Goal: Information Seeking & Learning: Learn about a topic

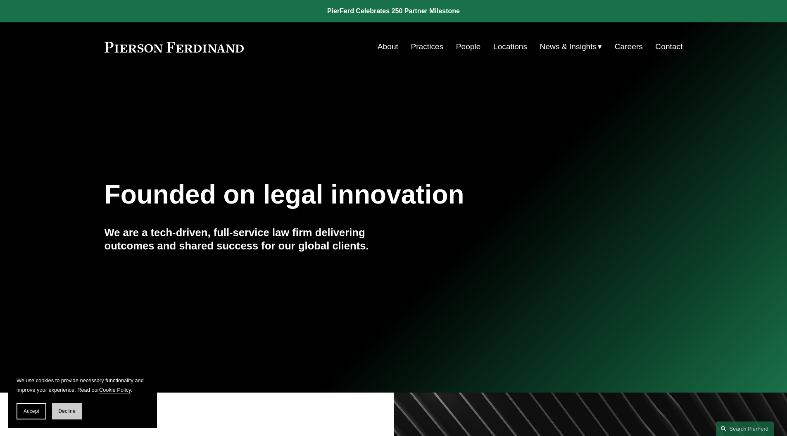
click at [75, 408] on span "Decline" at bounding box center [66, 411] width 17 height 6
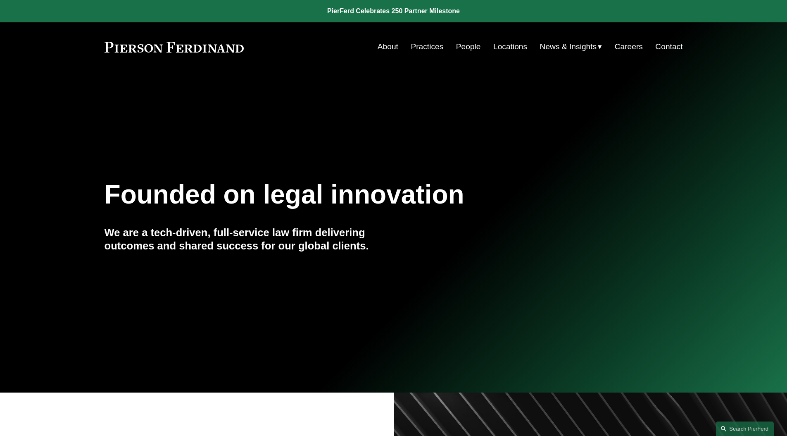
click at [468, 46] on link "People" at bounding box center [468, 47] width 25 height 16
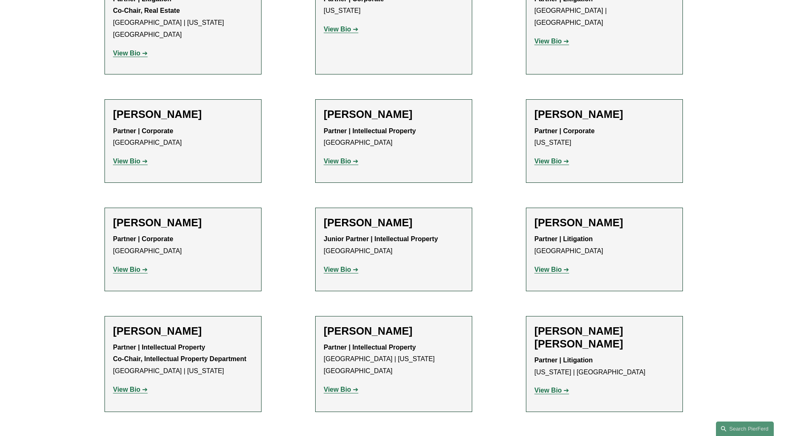
scroll to position [6798, 0]
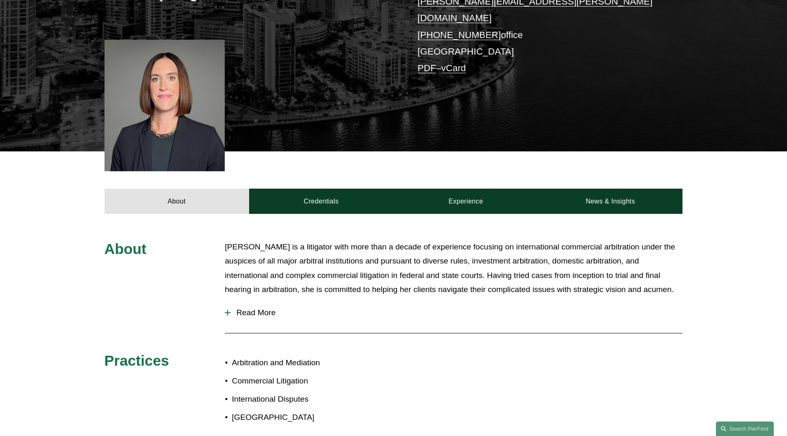
scroll to position [209, 0]
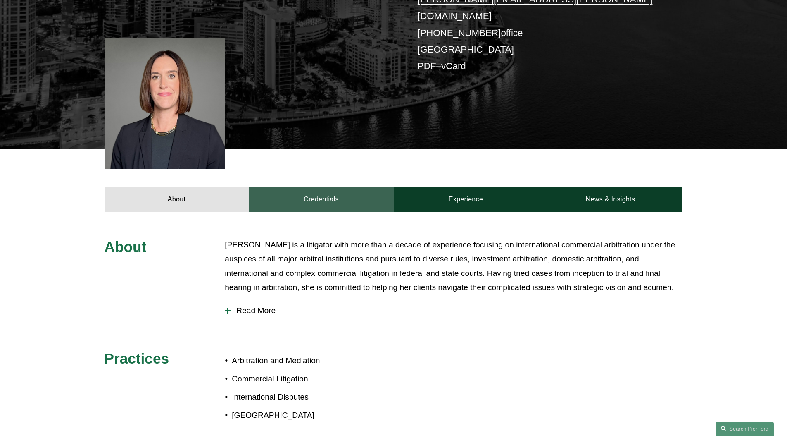
click at [312, 186] on link "Credentials" at bounding box center [321, 198] width 145 height 25
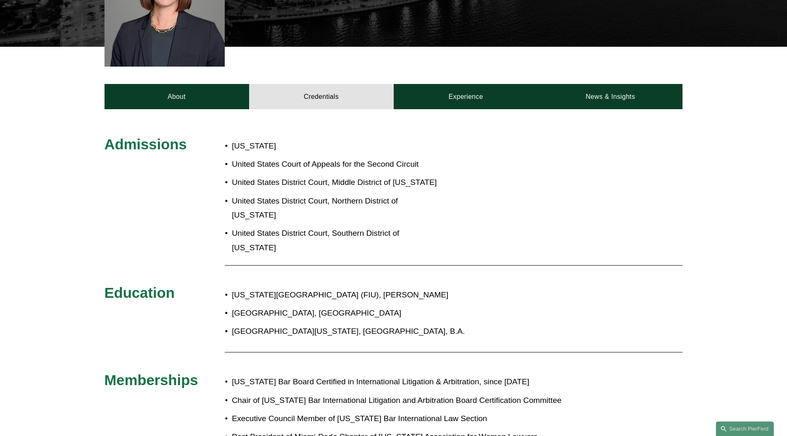
scroll to position [279, 0]
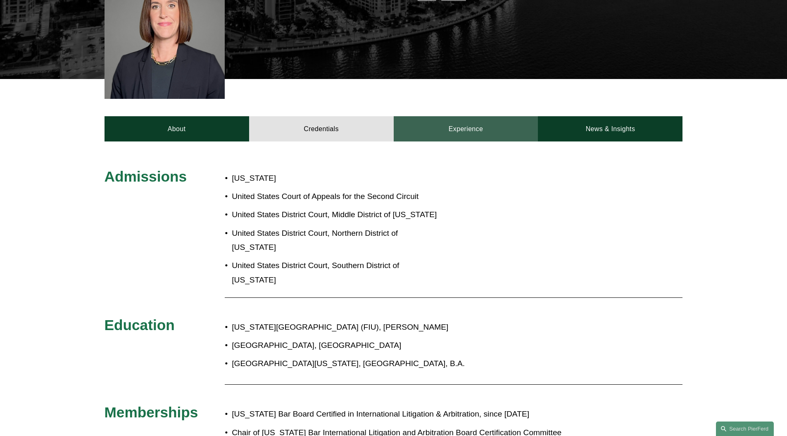
click at [481, 116] on link "Experience" at bounding box center [466, 128] width 145 height 25
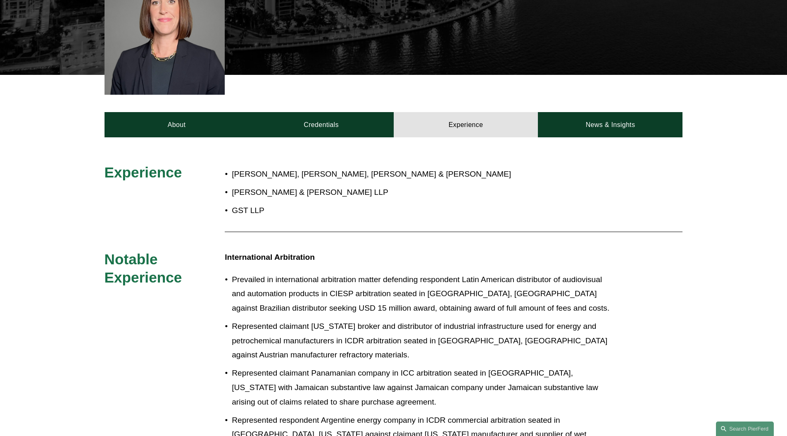
scroll to position [278, 0]
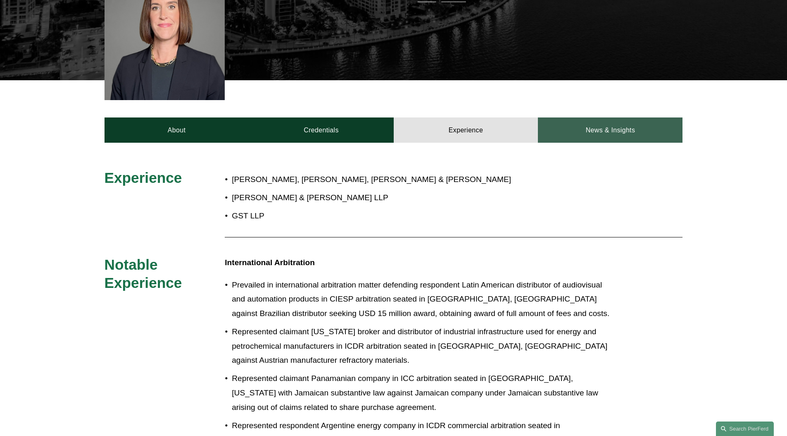
click at [612, 117] on link "News & Insights" at bounding box center [610, 129] width 145 height 25
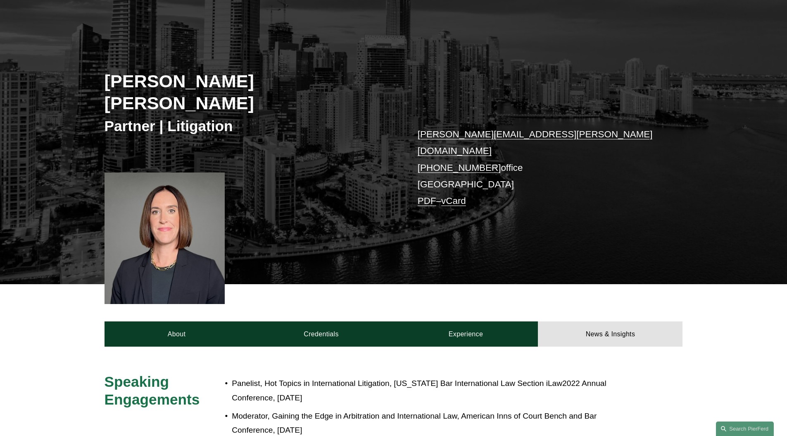
scroll to position [0, 0]
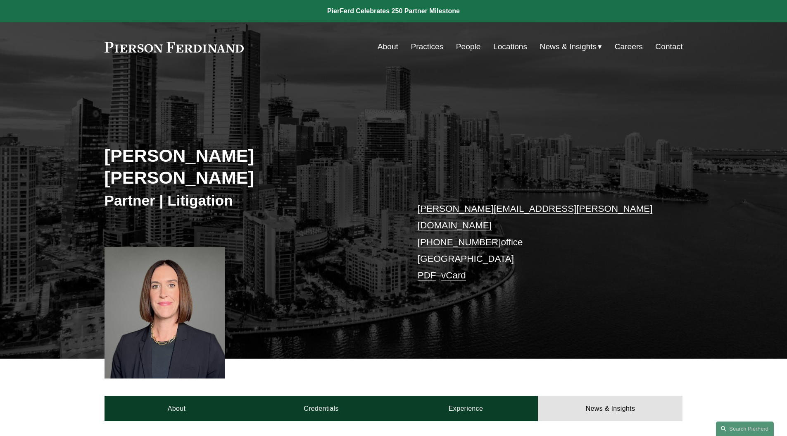
click at [383, 47] on link "About" at bounding box center [388, 47] width 21 height 16
